Goal: Information Seeking & Learning: Learn about a topic

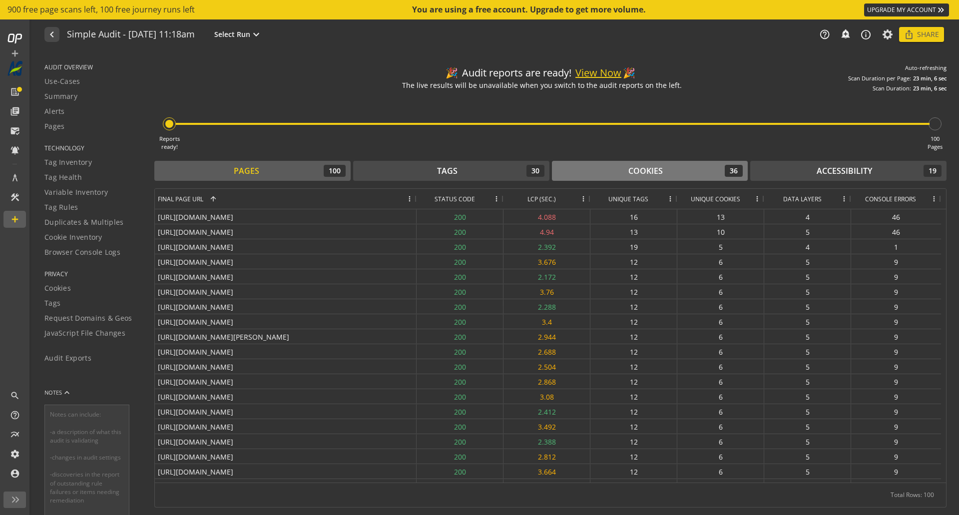
click at [689, 166] on div "Cookies 36" at bounding box center [650, 171] width 186 height 12
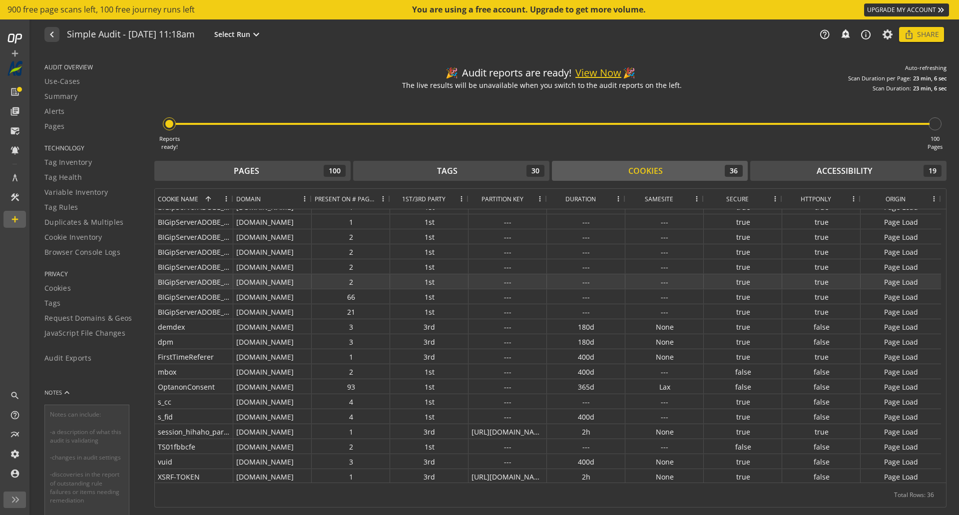
scroll to position [266, 0]
drag, startPoint x: 55, startPoint y: 83, endPoint x: 287, endPoint y: 81, distance: 231.7
click at [287, 81] on div "🎉 Audit reports are ready! View Now 🎉 The live results will be unavailable when…" at bounding box center [550, 75] width 792 height 33
drag, startPoint x: 56, startPoint y: 161, endPoint x: 264, endPoint y: 84, distance: 222.0
click at [265, 84] on div "🎉 Audit reports are ready! View Now 🎉 The live results will be unavailable when…" at bounding box center [550, 75] width 792 height 33
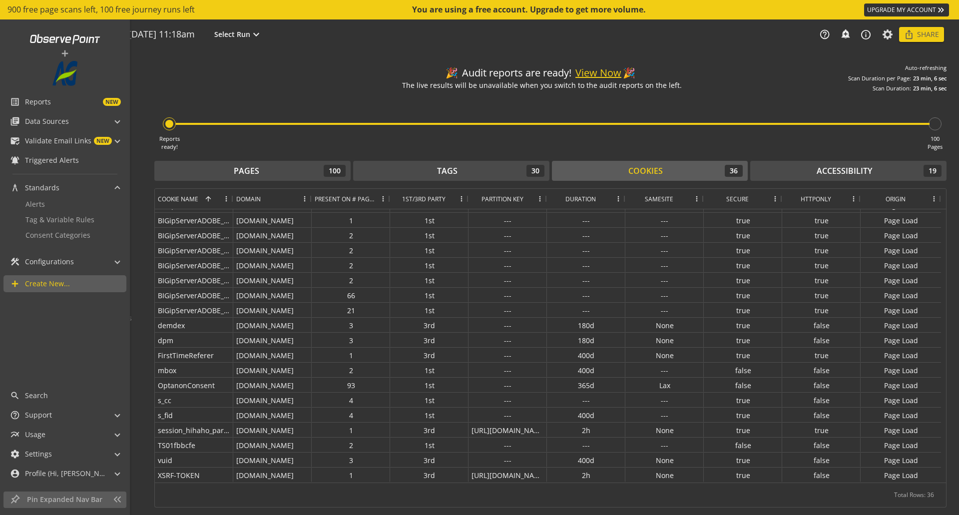
drag, startPoint x: 50, startPoint y: 262, endPoint x: 265, endPoint y: 92, distance: 273.4
click at [265, 92] on div "Reports ready! 100 Pages" at bounding box center [550, 121] width 792 height 58
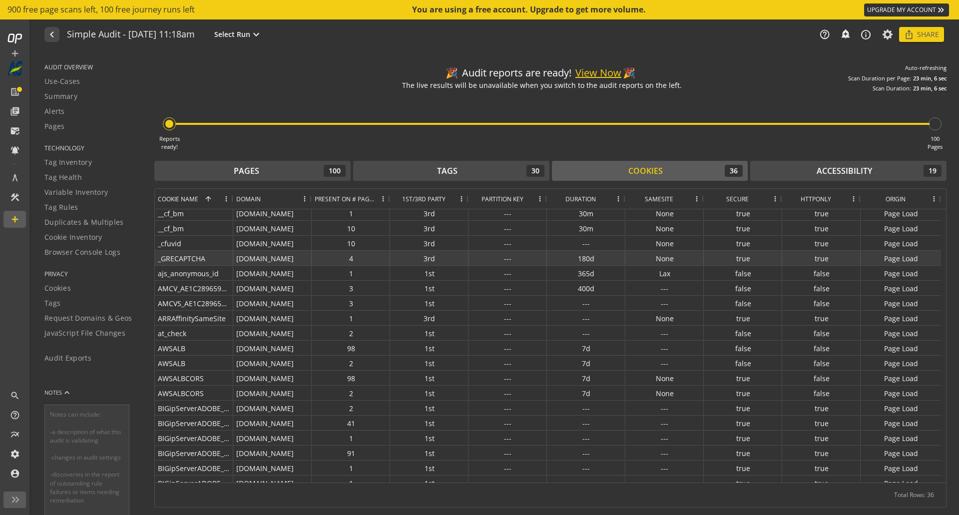
scroll to position [0, 0]
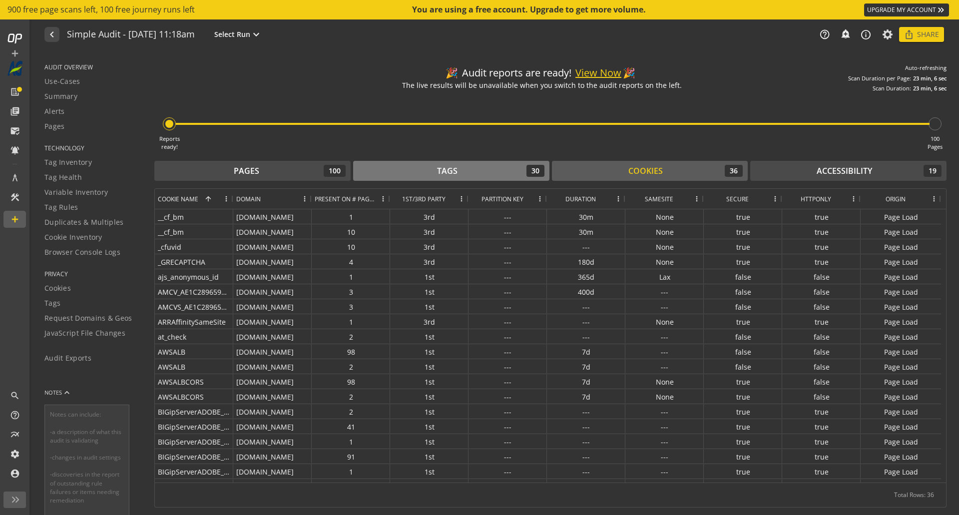
click at [461, 171] on div "Tags 30" at bounding box center [451, 171] width 186 height 12
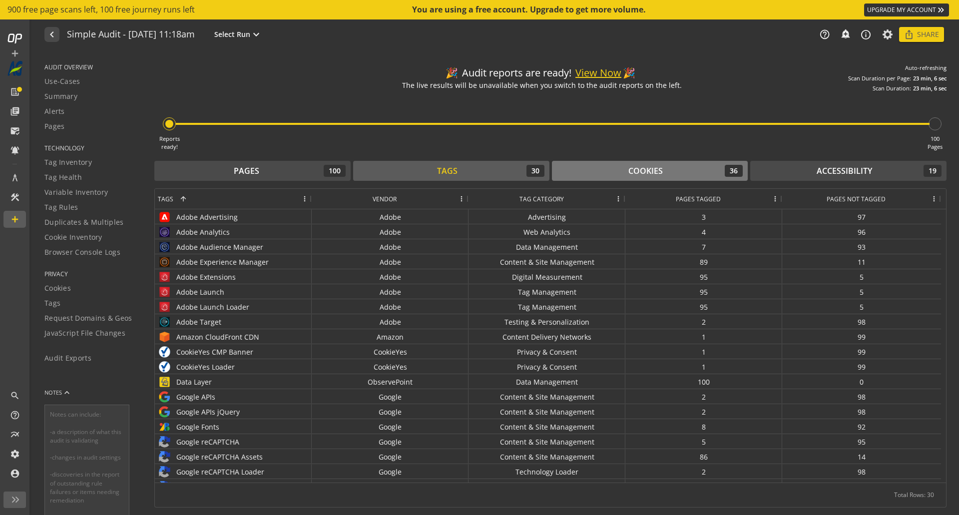
click at [629, 172] on div "Cookies" at bounding box center [645, 170] width 34 height 11
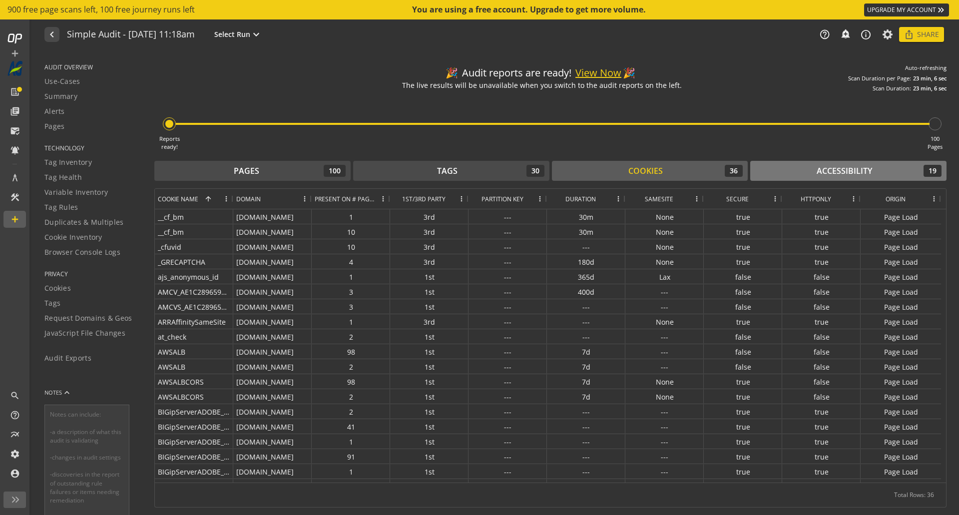
click at [689, 171] on div "Accessibility 19" at bounding box center [848, 171] width 186 height 12
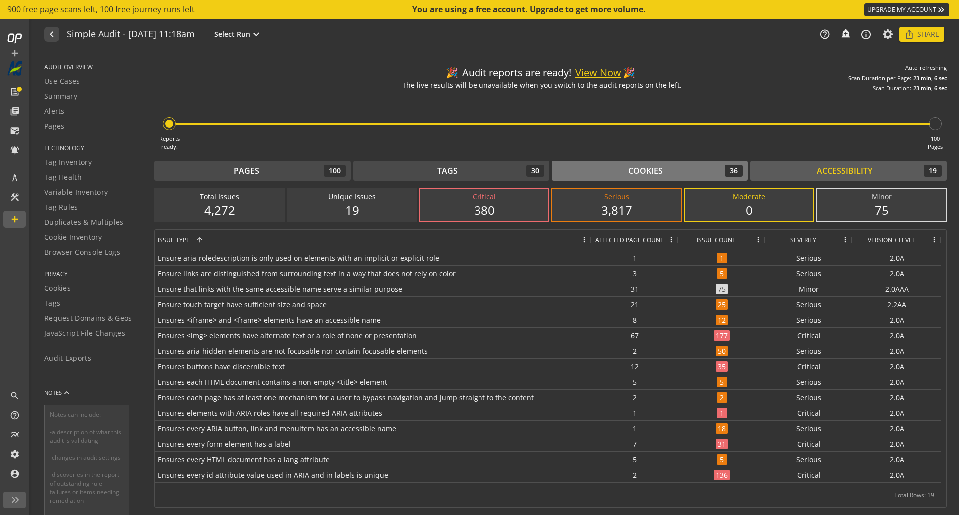
click at [648, 165] on div "Cookies" at bounding box center [645, 170] width 34 height 11
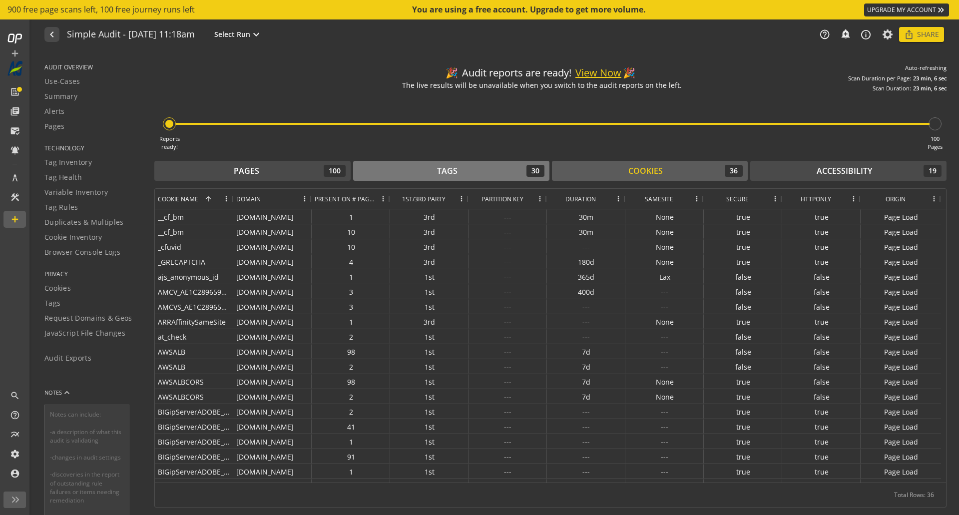
click at [452, 166] on div "Tags" at bounding box center [447, 170] width 20 height 11
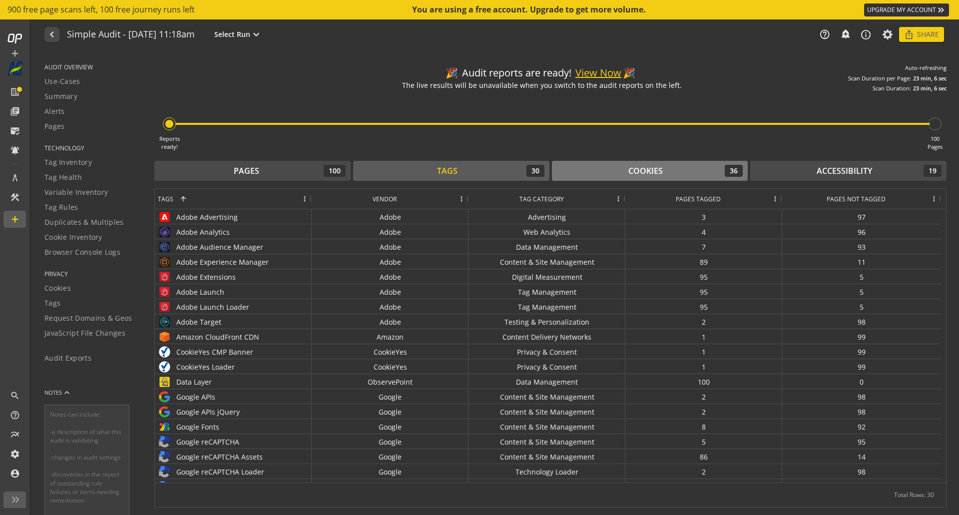
click at [663, 165] on div "Cookies 36" at bounding box center [650, 171] width 186 height 12
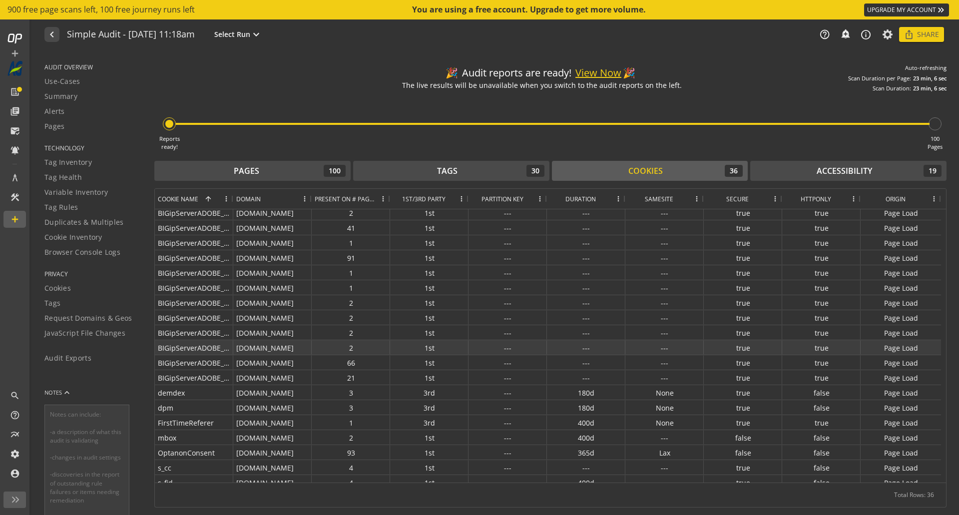
scroll to position [200, 0]
click at [460, 200] on span at bounding box center [461, 199] width 8 height 8
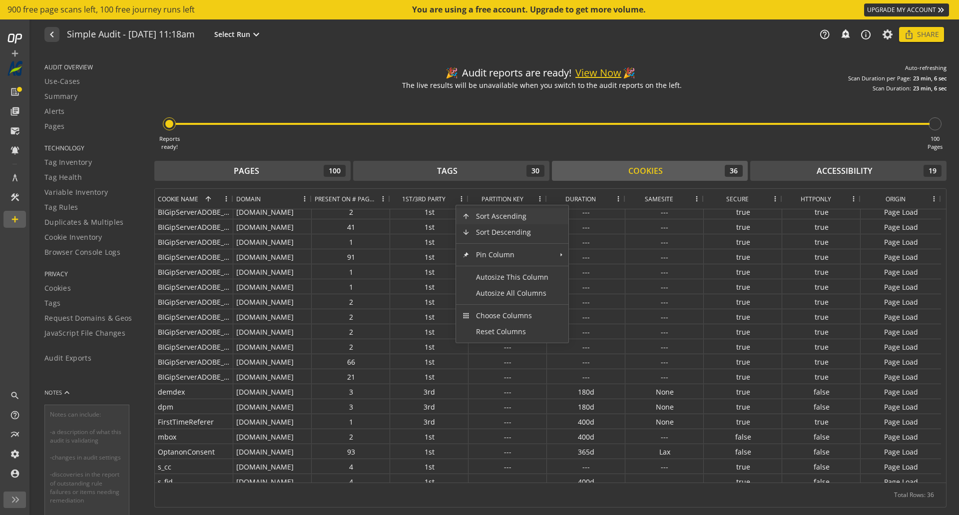
click at [486, 216] on span "Sort Ascending" at bounding box center [512, 216] width 84 height 16
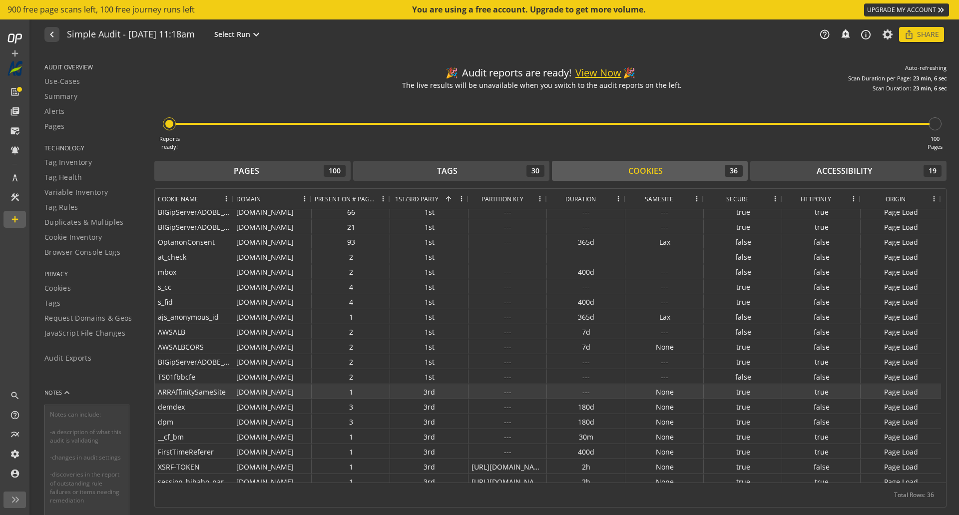
drag, startPoint x: 449, startPoint y: 379, endPoint x: 441, endPoint y: 372, distance: 10.6
click at [441, 372] on div "1st" at bounding box center [429, 376] width 78 height 14
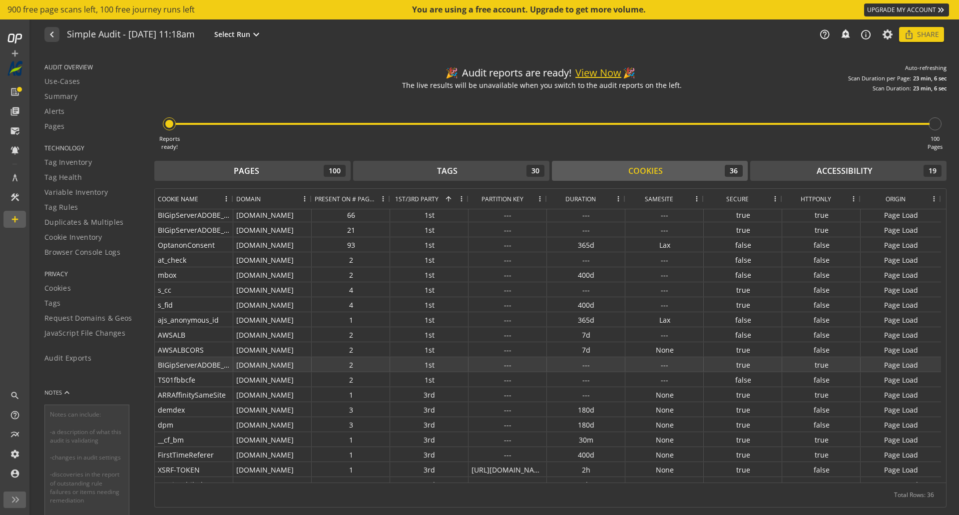
scroll to position [30, 0]
